Goal: Book appointment/travel/reservation

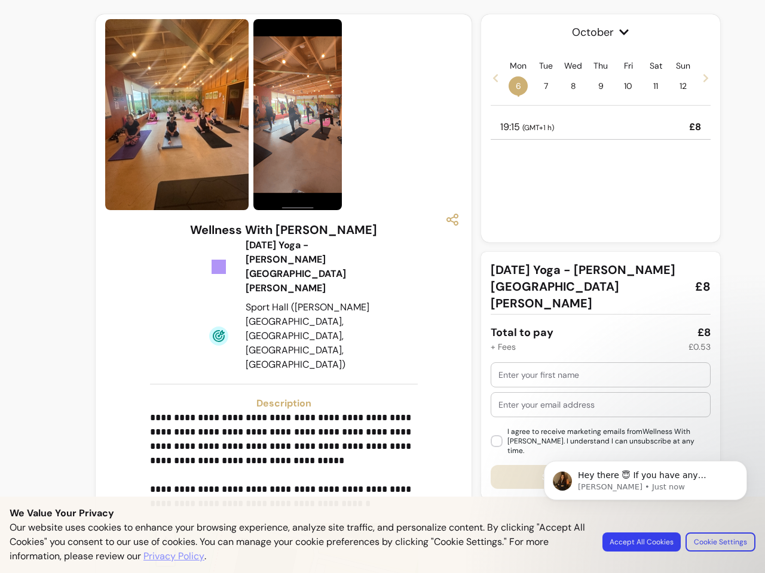
click at [280, 115] on img at bounding box center [297, 114] width 88 height 191
click at [446, 220] on icon "button" at bounding box center [452, 220] width 14 height 14
click at [280, 411] on p "**********" at bounding box center [282, 461] width 264 height 100
click at [162, 530] on span "+" at bounding box center [166, 538] width 8 height 17
click at [594, 32] on span "October" at bounding box center [600, 32] width 220 height 17
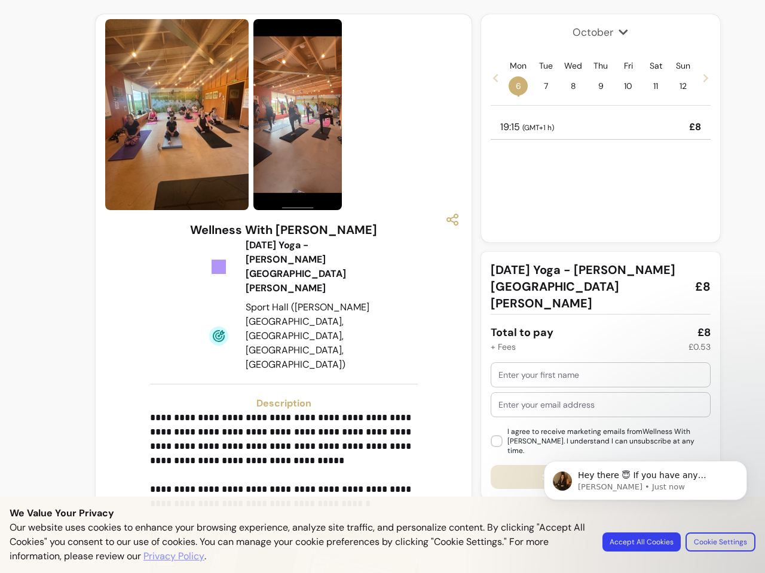
click at [490, 78] on icon at bounding box center [495, 78] width 10 height 10
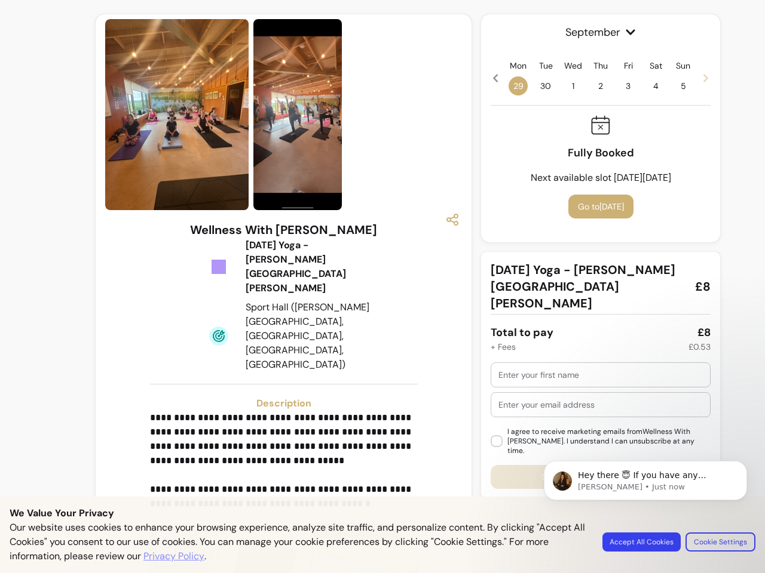
click at [512, 86] on span "29" at bounding box center [517, 85] width 19 height 19
click at [539, 86] on span "30" at bounding box center [545, 85] width 19 height 19
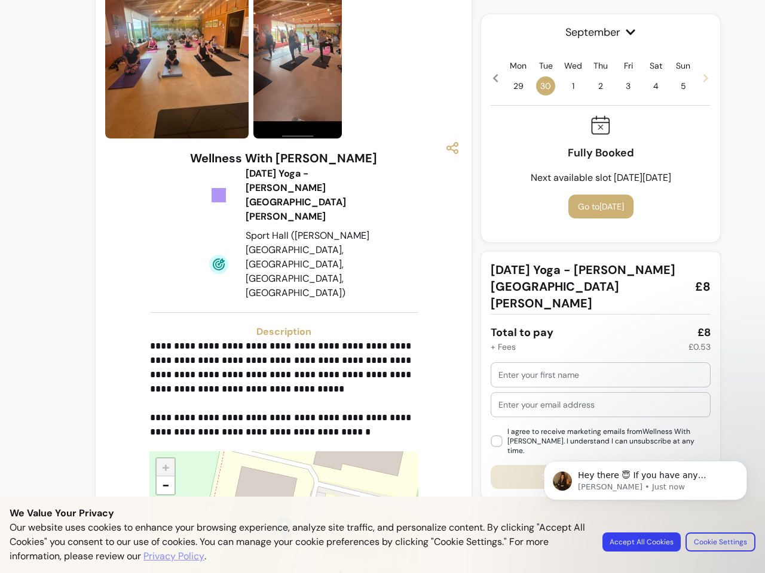
click at [567, 86] on span "1" at bounding box center [572, 85] width 19 height 19
click at [594, 86] on span "2" at bounding box center [600, 85] width 19 height 19
